Goal: Complete application form: Complete application form

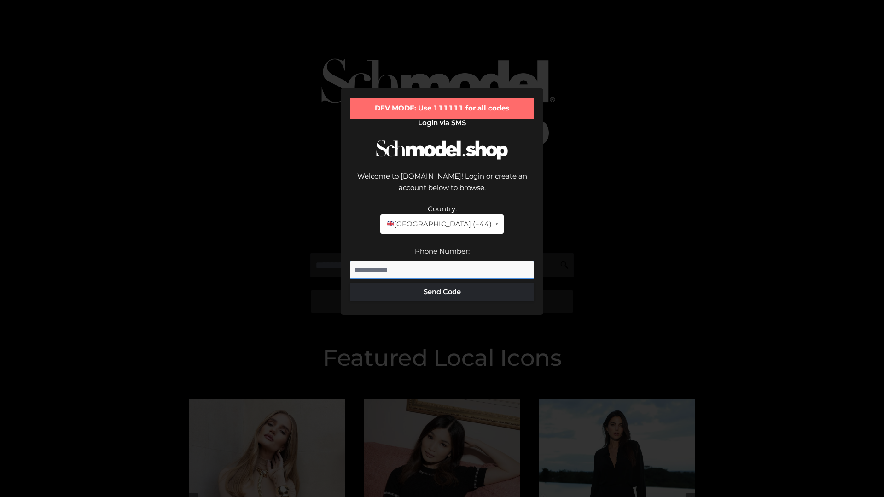
click at [442, 261] on input "Phone Number:" at bounding box center [442, 270] width 184 height 18
type input "**********"
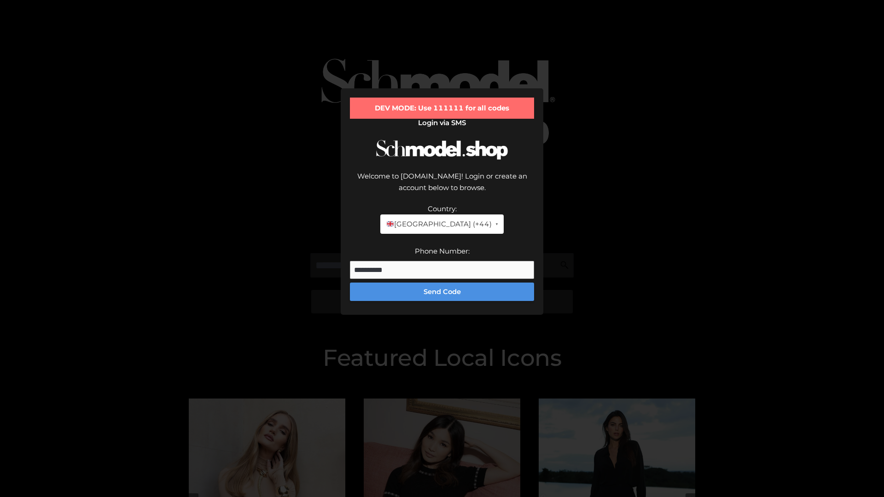
click at [442, 283] on button "Send Code" at bounding box center [442, 292] width 184 height 18
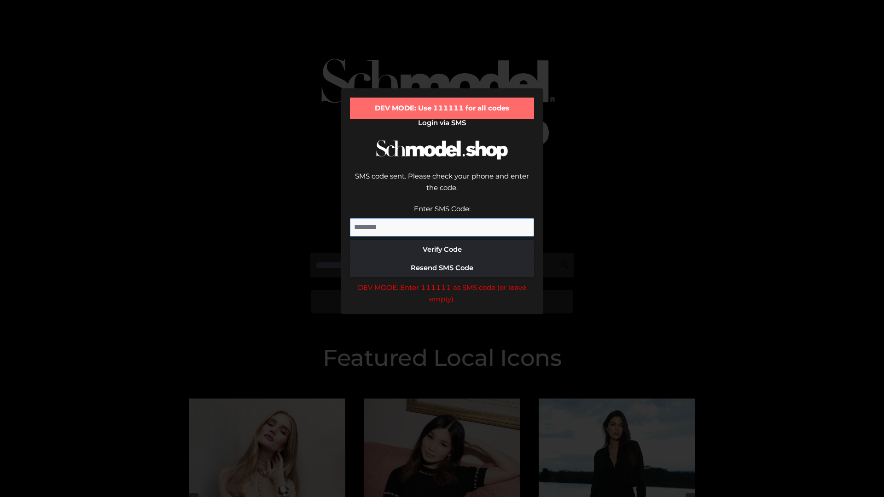
click at [442, 218] on input "Enter SMS Code:" at bounding box center [442, 227] width 184 height 18
type input "******"
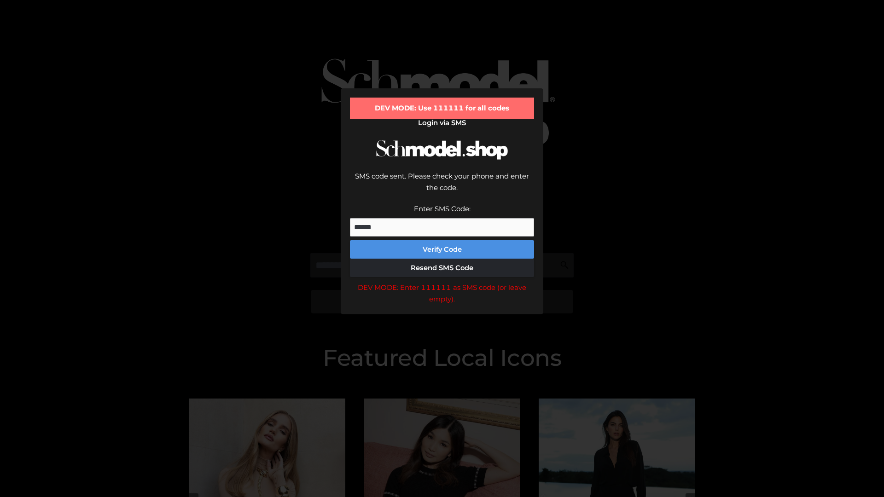
click at [442, 240] on button "Verify Code" at bounding box center [442, 249] width 184 height 18
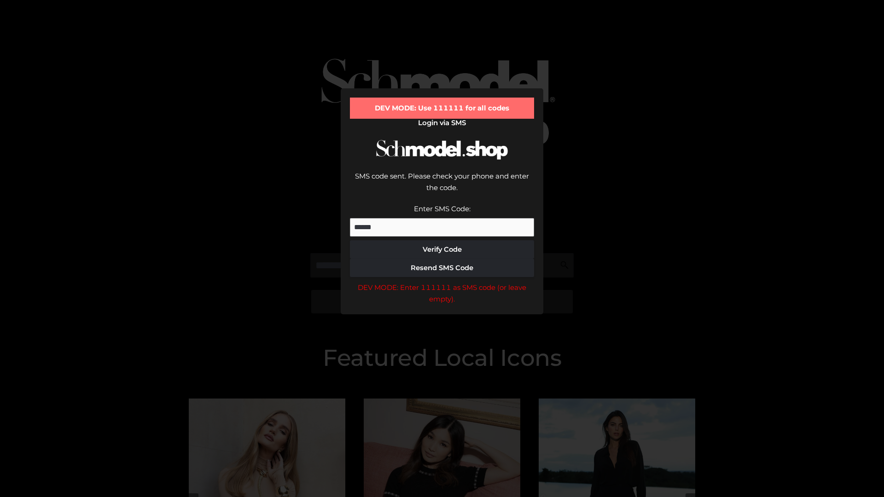
click at [442, 282] on div "DEV MODE: Enter 111111 as SMS code (or leave empty)." at bounding box center [442, 293] width 184 height 23
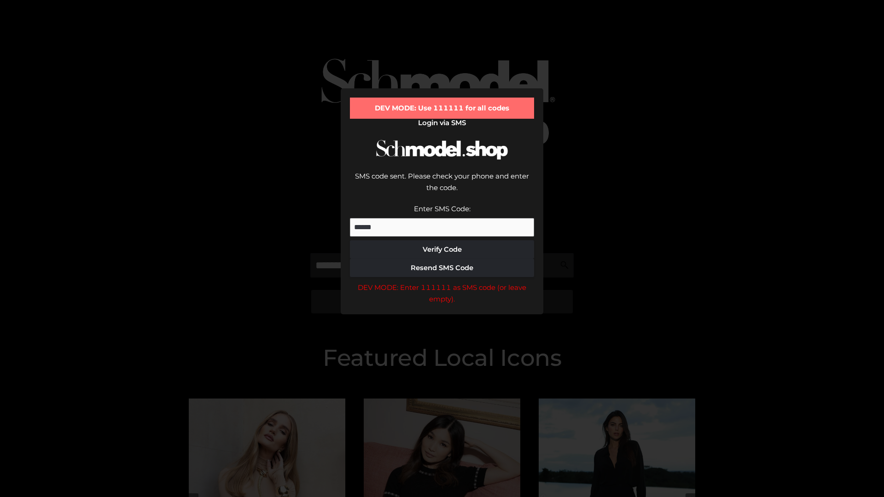
click at [442, 282] on div "DEV MODE: Enter 111111 as SMS code (or leave empty)." at bounding box center [442, 293] width 184 height 23
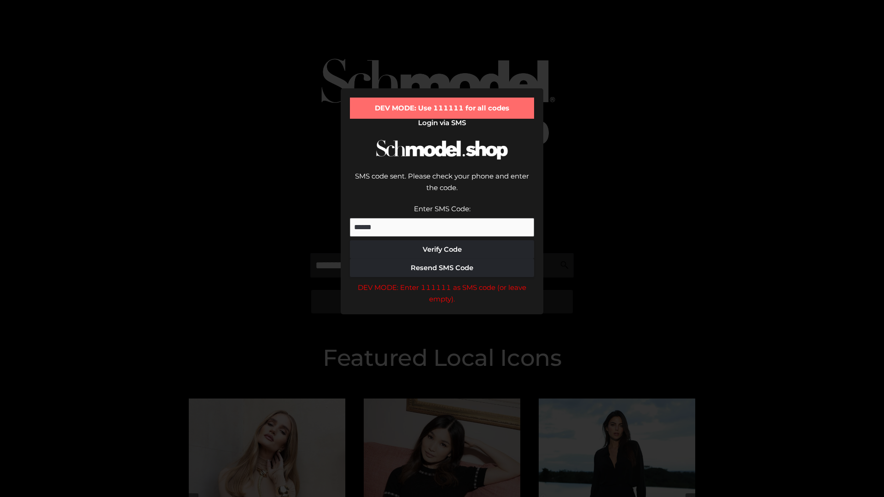
click at [442, 282] on div "DEV MODE: Enter 111111 as SMS code (or leave empty)." at bounding box center [442, 293] width 184 height 23
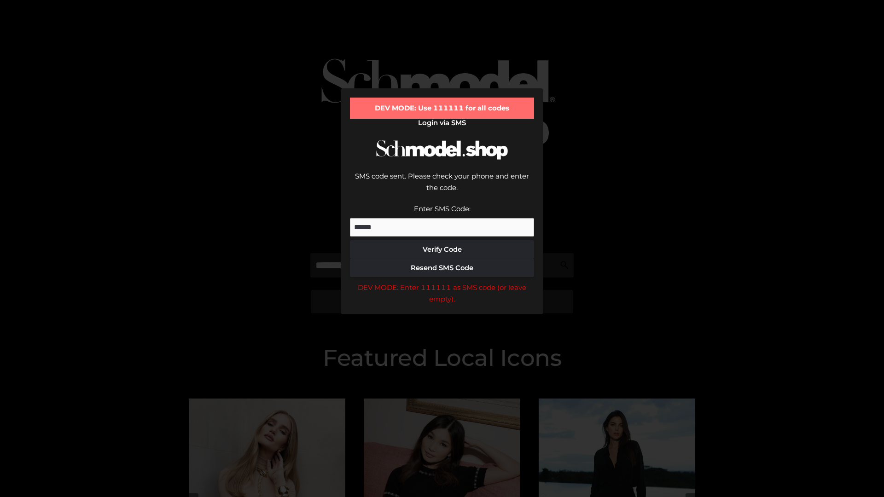
click at [442, 282] on div "DEV MODE: Enter 111111 as SMS code (or leave empty)." at bounding box center [442, 293] width 184 height 23
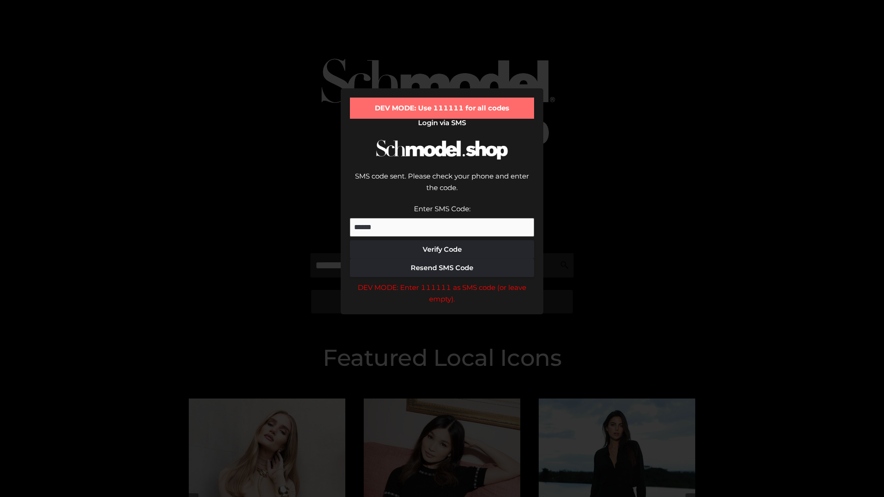
click at [442, 282] on div "DEV MODE: Enter 111111 as SMS code (or leave empty)." at bounding box center [442, 293] width 184 height 23
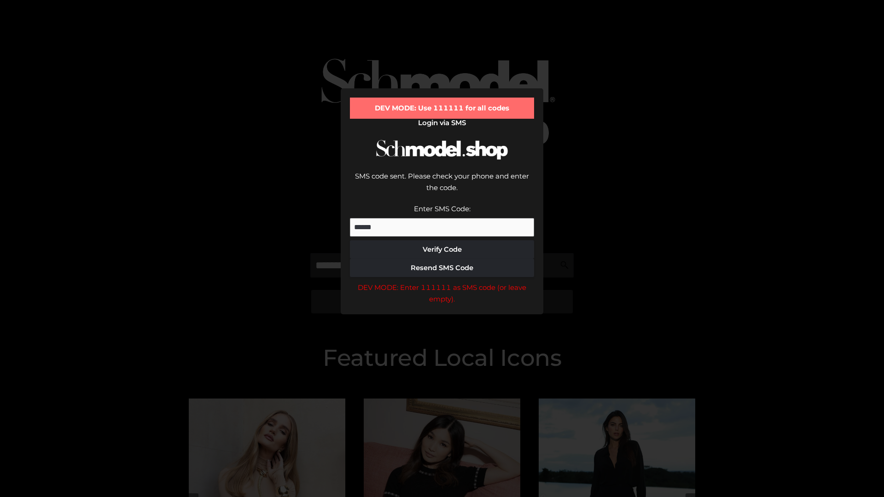
click at [442, 282] on div "DEV MODE: Enter 111111 as SMS code (or leave empty)." at bounding box center [442, 293] width 184 height 23
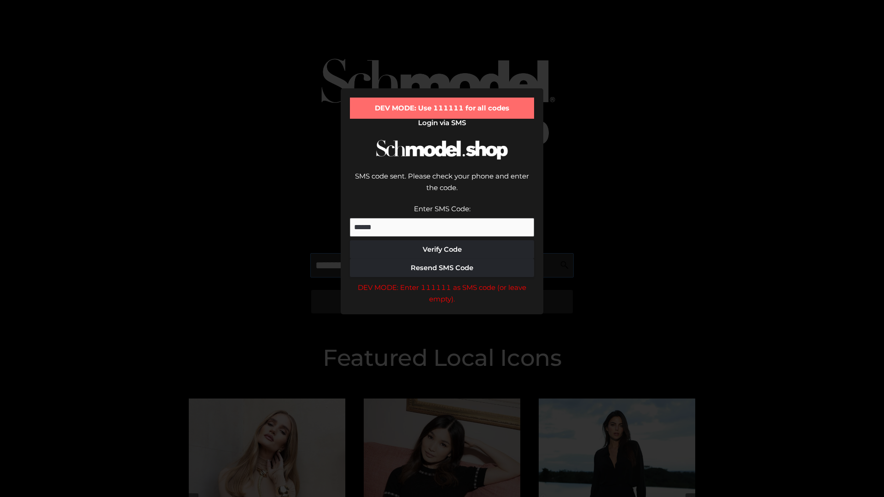
scroll to position [0, 47]
click at [442, 282] on div "DEV MODE: Enter 111111 as SMS code (or leave empty)." at bounding box center [442, 293] width 184 height 23
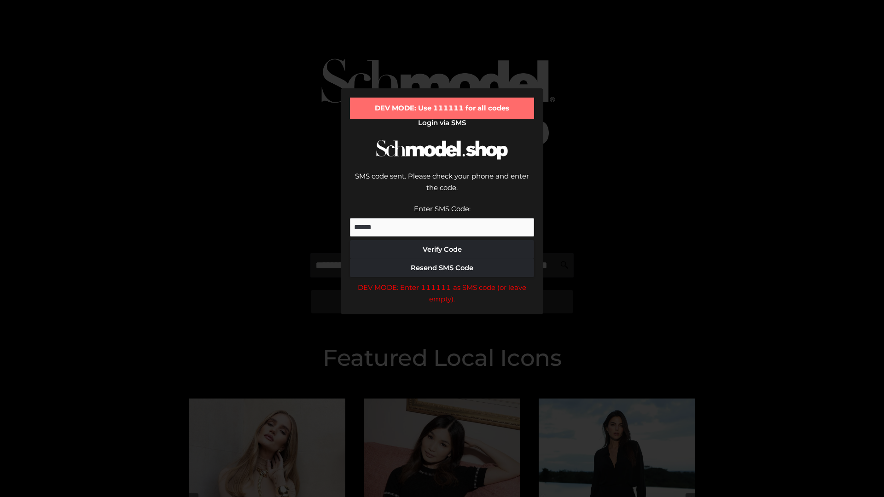
click at [442, 282] on div "DEV MODE: Enter 111111 as SMS code (or leave empty)." at bounding box center [442, 293] width 184 height 23
type input "**********"
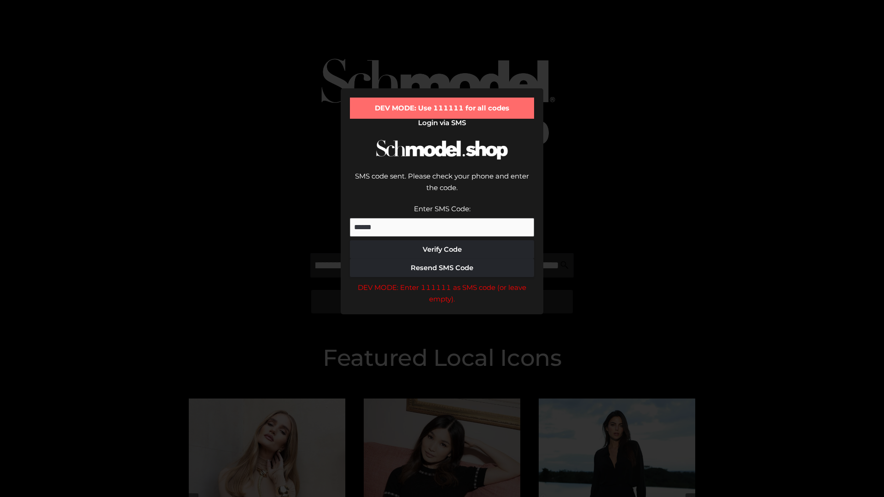
click at [442, 282] on div "DEV MODE: Enter 111111 as SMS code (or leave empty)." at bounding box center [442, 293] width 184 height 23
